Goal: Find specific page/section: Find specific page/section

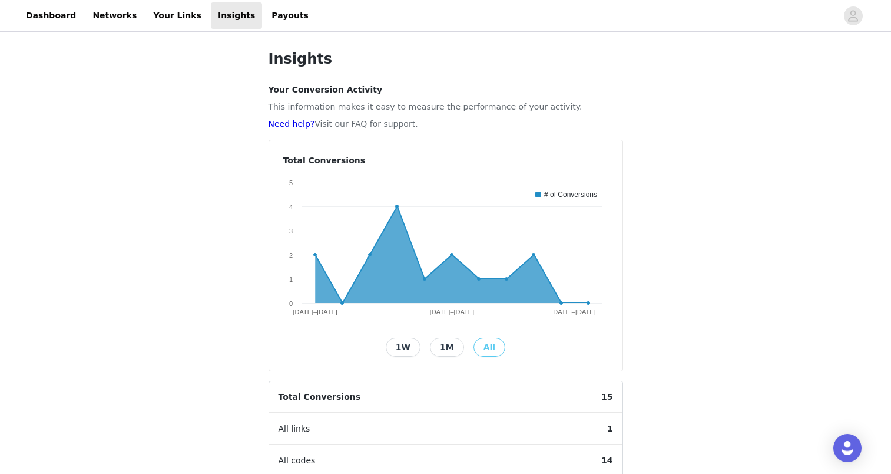
scroll to position [200, 0]
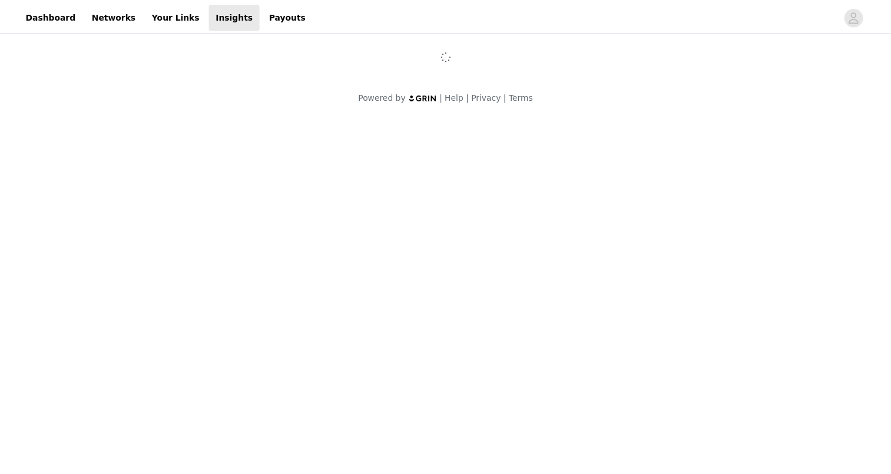
scroll to position [200, 0]
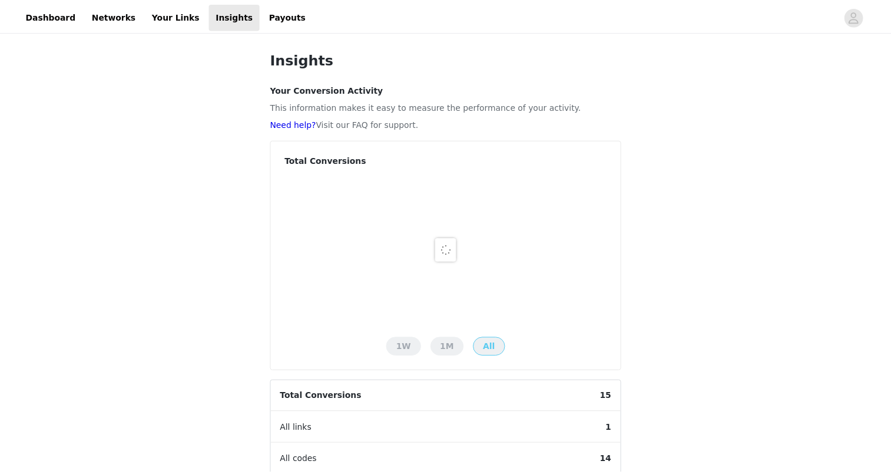
scroll to position [200, 0]
